Goal: Task Accomplishment & Management: Use online tool/utility

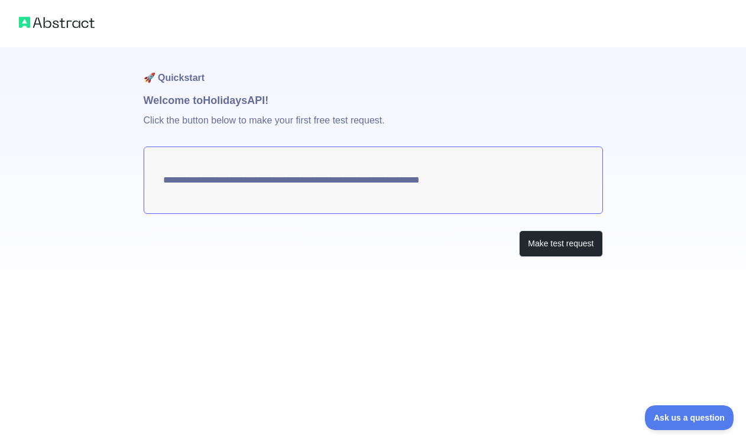
drag, startPoint x: 531, startPoint y: 181, endPoint x: 239, endPoint y: 170, distance: 291.5
click at [239, 170] on textarea "**********" at bounding box center [373, 180] width 459 height 67
click at [578, 252] on button "Make test request" at bounding box center [560, 243] width 83 height 27
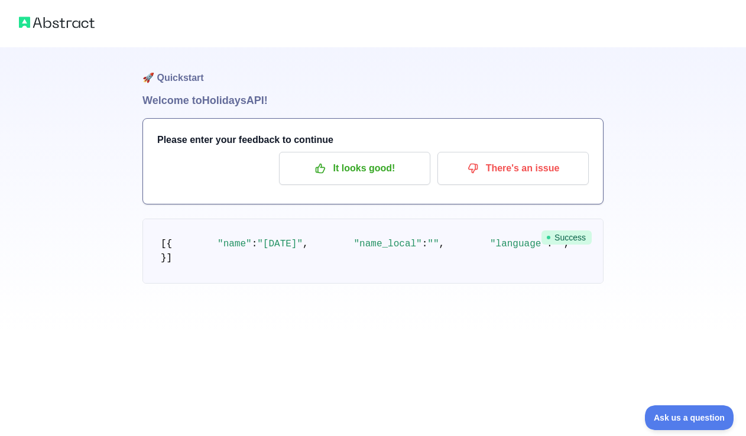
scroll to position [61, 0]
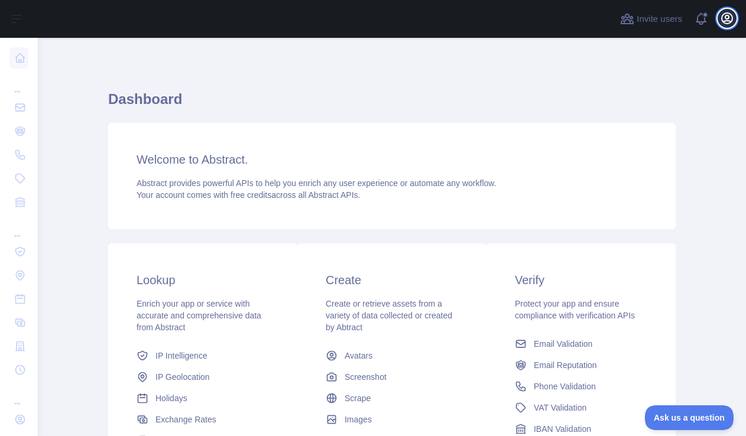
click at [728, 20] on icon "button" at bounding box center [726, 18] width 11 height 11
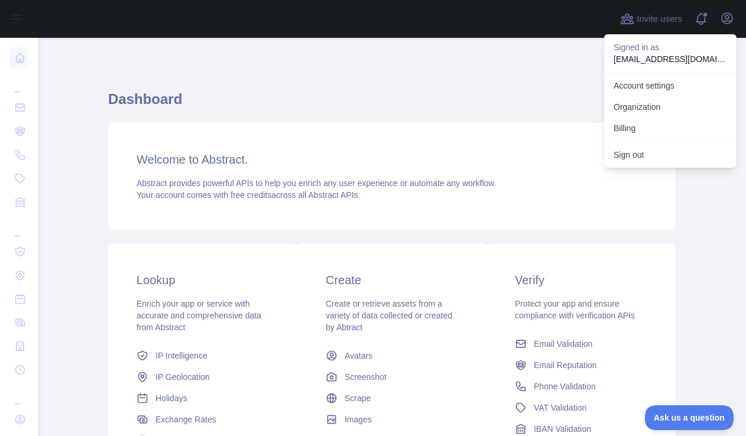
click at [505, 72] on div "Dashboard Welcome to Abstract. Abstract provides powerful APIs to help you enri…" at bounding box center [391, 291] width 567 height 451
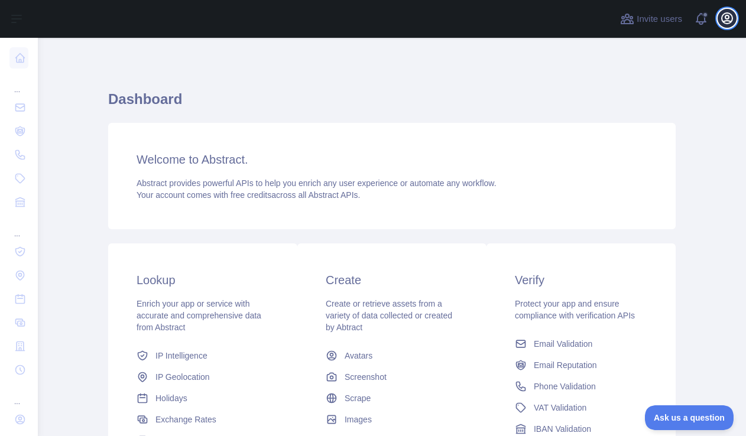
click at [724, 26] on button "Open user menu" at bounding box center [726, 18] width 19 height 19
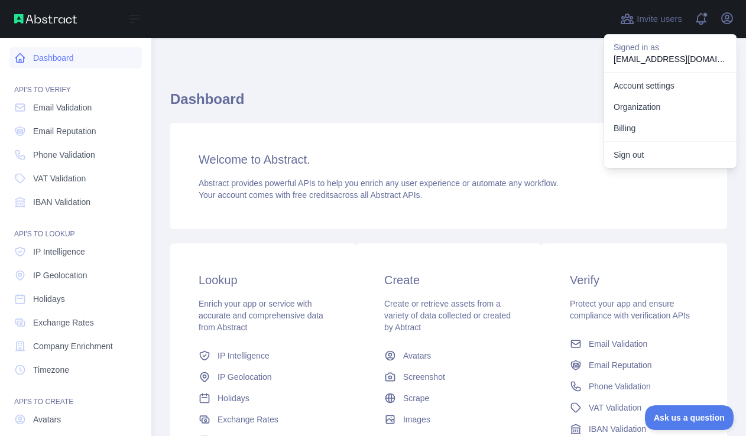
click at [68, 62] on link "Dashboard" at bounding box center [75, 57] width 132 height 21
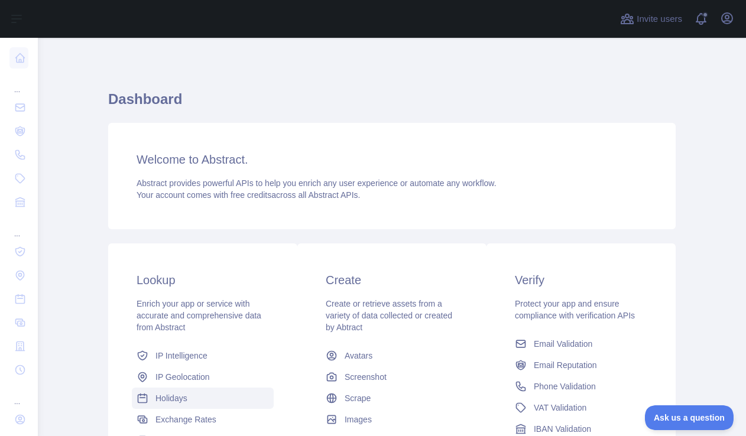
click at [177, 402] on span "Holidays" at bounding box center [171, 398] width 32 height 12
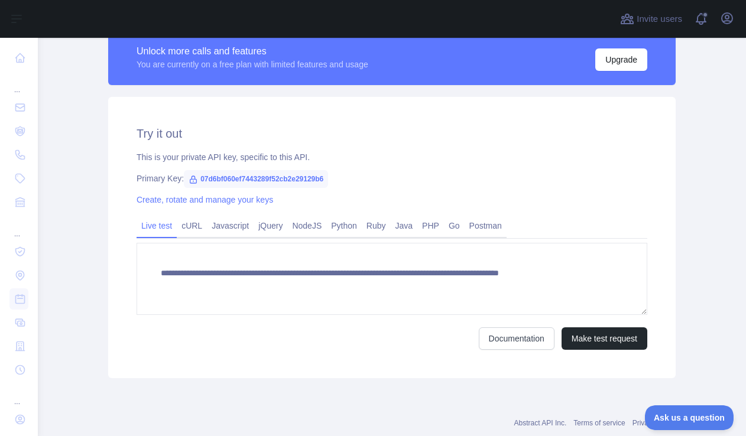
scroll to position [350, 0]
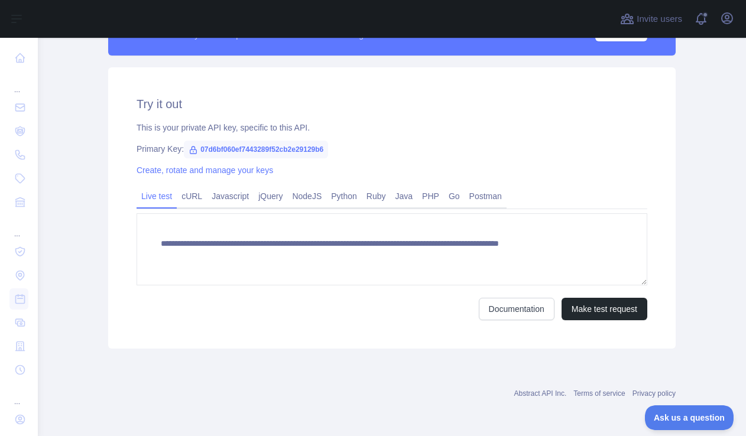
click at [188, 148] on span "07d6bf060ef7443289f52cb2e29129b6" at bounding box center [256, 150] width 144 height 18
click at [193, 148] on icon at bounding box center [192, 149] width 9 height 9
drag, startPoint x: 344, startPoint y: 151, endPoint x: 199, endPoint y: 148, distance: 145.4
click at [199, 148] on span "07d6bf060ef7443289f52cb2e29129b6" at bounding box center [256, 150] width 144 height 18
copy span "07d6bf060ef7443289f52cb2e29129b6"
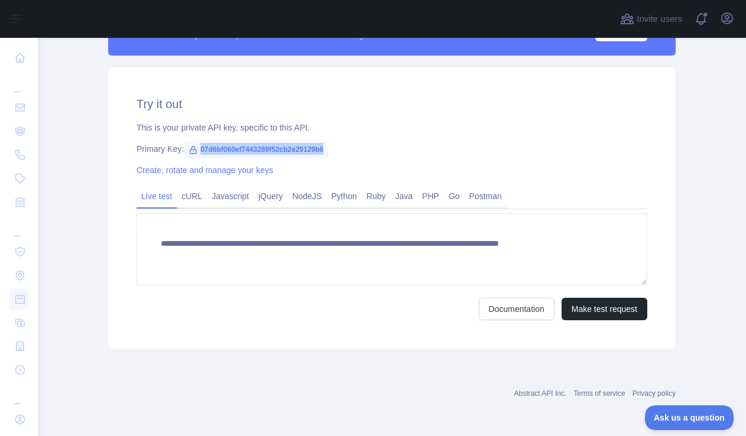
copy span "07d6bf060ef7443289f52cb2e29129b6"
